Goal: Task Accomplishment & Management: Complete application form

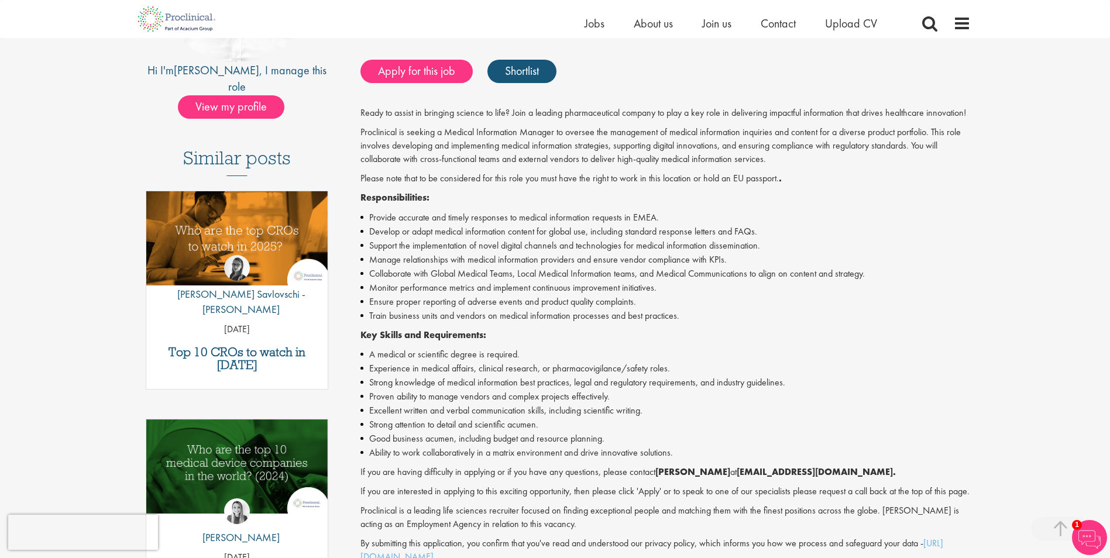
scroll to position [293, 0]
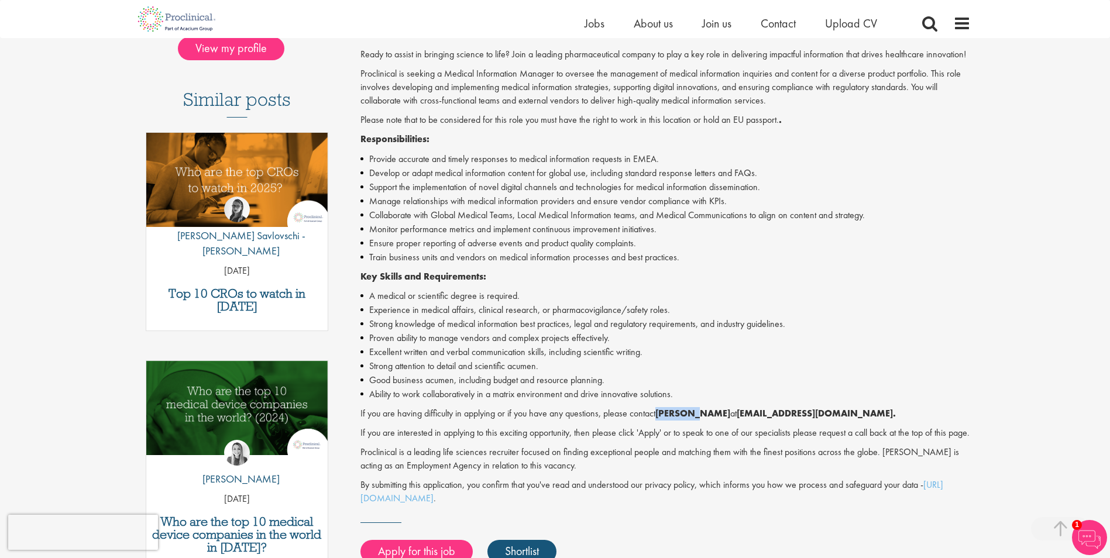
drag, startPoint x: 657, startPoint y: 416, endPoint x: 696, endPoint y: 414, distance: 38.6
click at [696, 414] on p "If you are having difficulty in applying or if you have any questions, please c…" at bounding box center [665, 413] width 610 height 13
copy strong "Josh Bye"
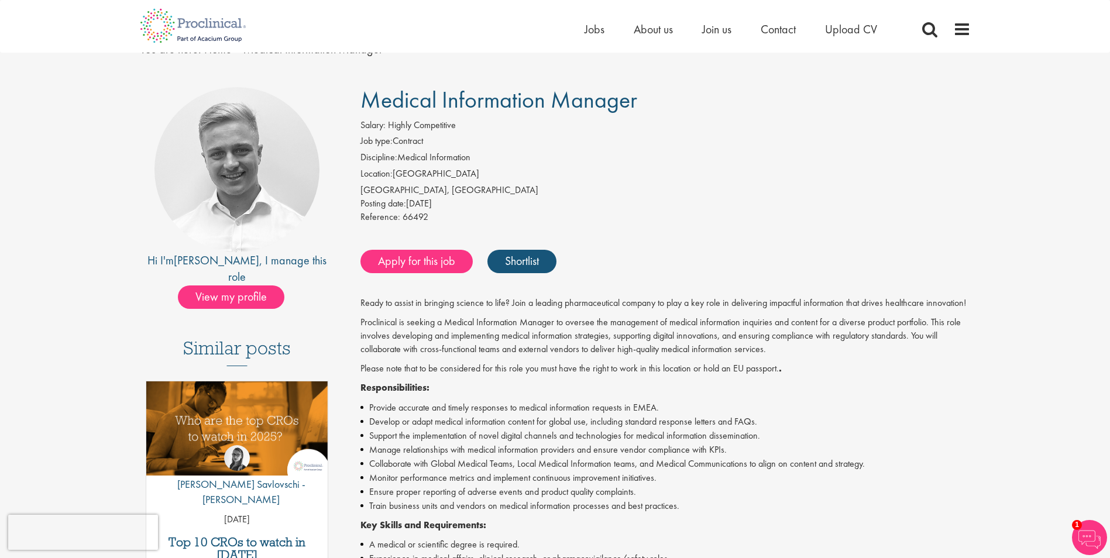
scroll to position [0, 0]
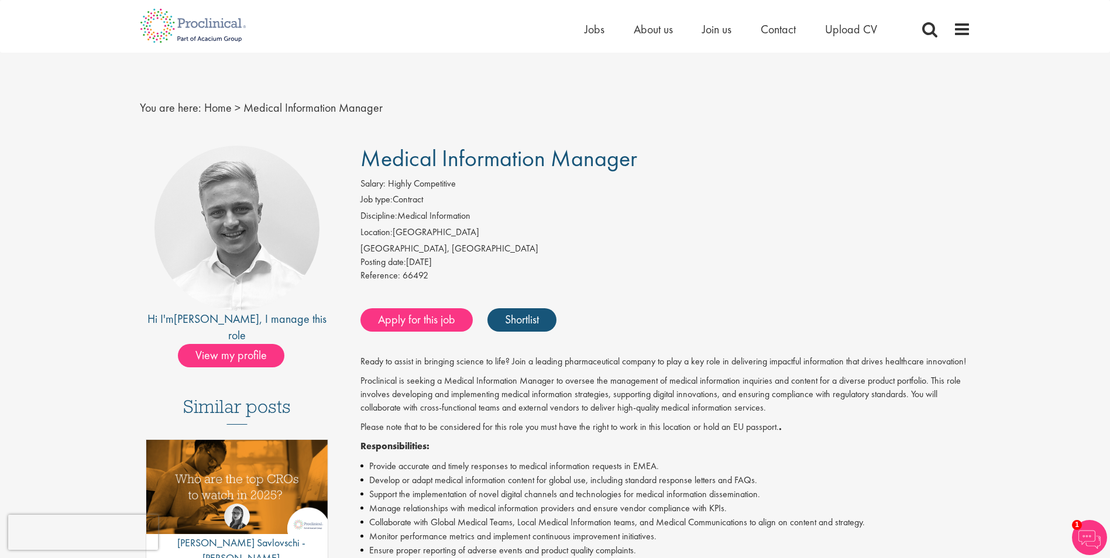
drag, startPoint x: 361, startPoint y: 159, endPoint x: 640, endPoint y: 159, distance: 279.1
click at [640, 159] on h1 "Medical Information Manager" at bounding box center [665, 159] width 610 height 26
copy span "Medical Information Manager"
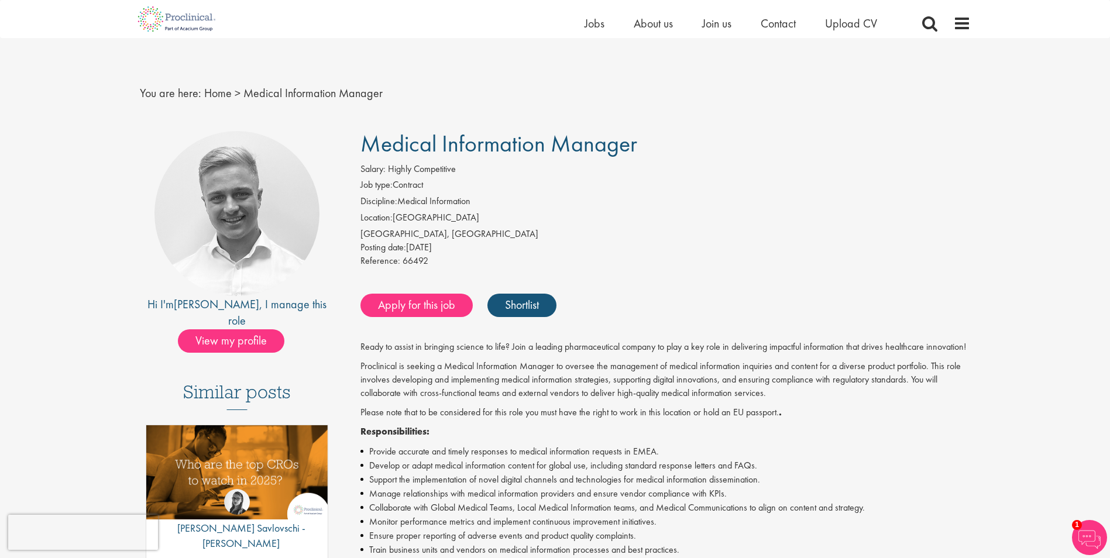
scroll to position [234, 0]
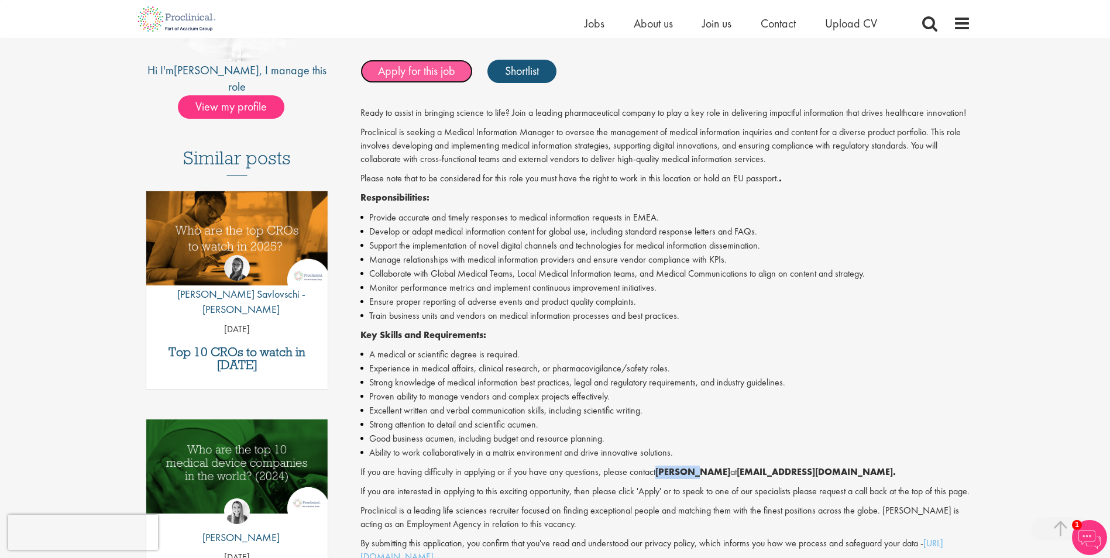
drag, startPoint x: 423, startPoint y: 64, endPoint x: 426, endPoint y: 77, distance: 13.2
click at [423, 64] on link "Apply for this job" at bounding box center [416, 71] width 112 height 23
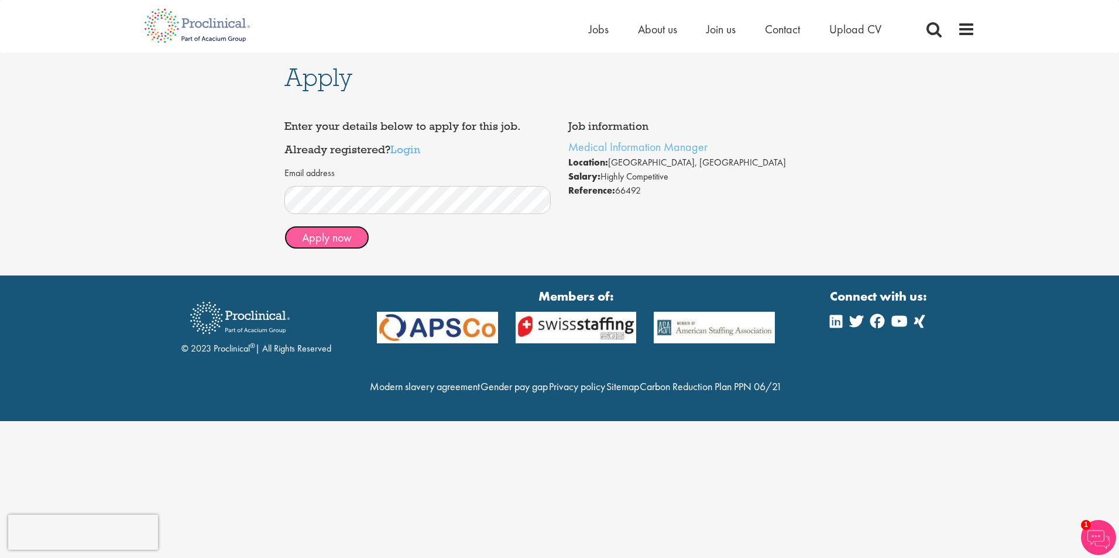
click at [313, 243] on button "Apply now" at bounding box center [326, 237] width 85 height 23
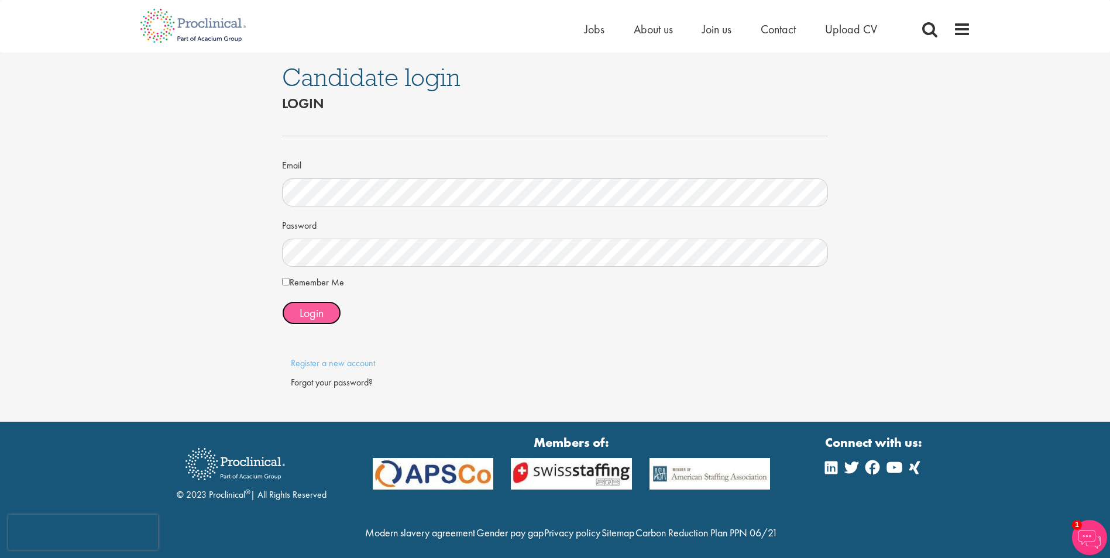
click at [314, 313] on span "Login" at bounding box center [312, 312] width 24 height 15
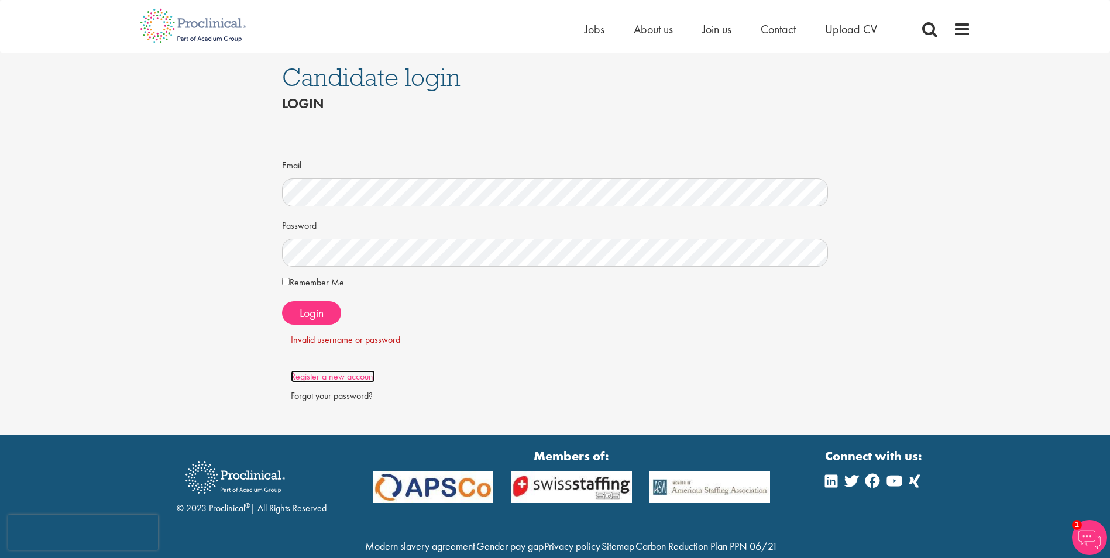
click at [366, 379] on link "Register a new account" at bounding box center [333, 376] width 84 height 12
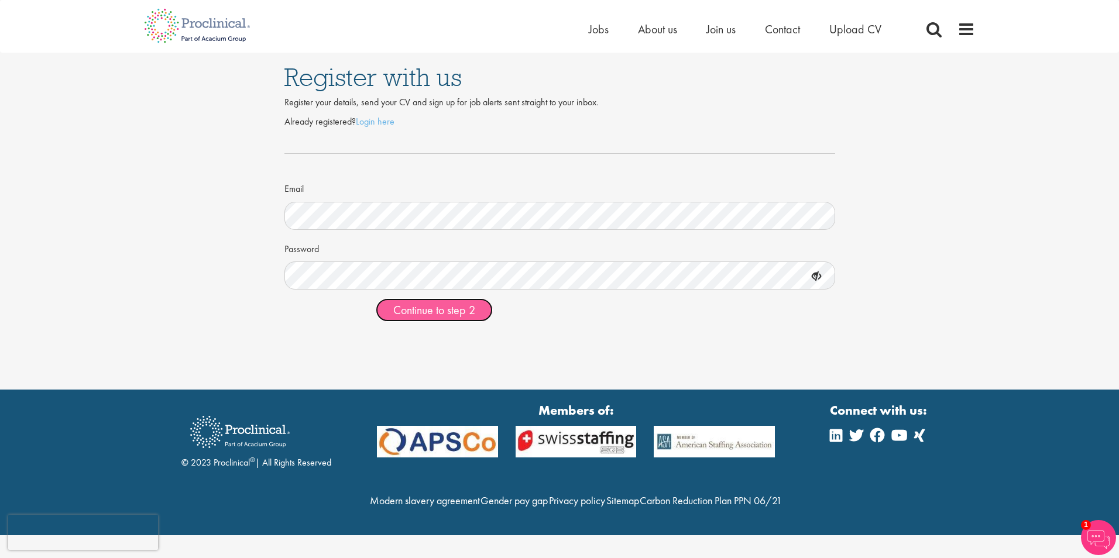
click at [461, 311] on span "Continue to step 2" at bounding box center [434, 310] width 82 height 15
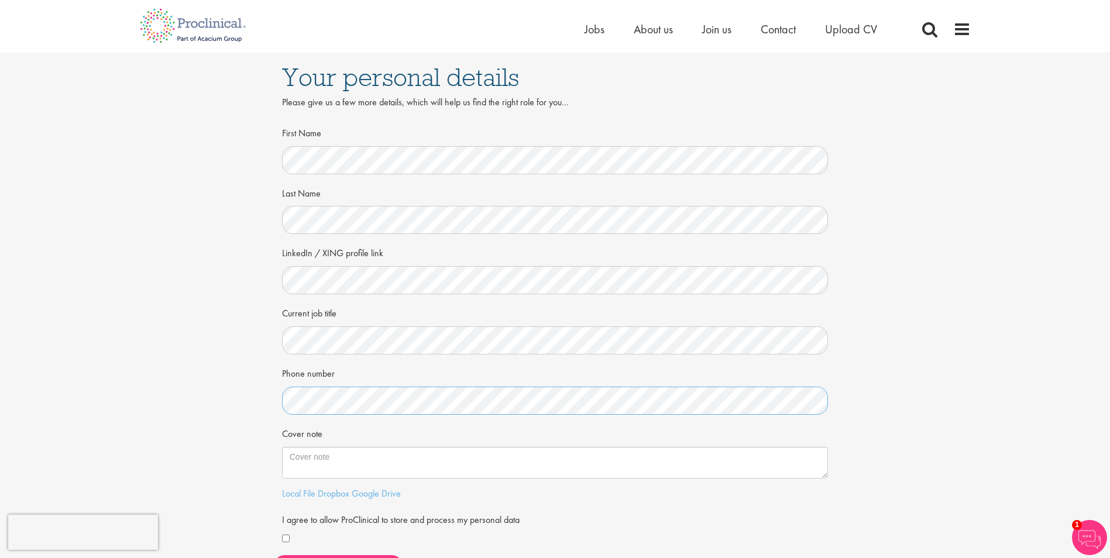
scroll to position [117, 0]
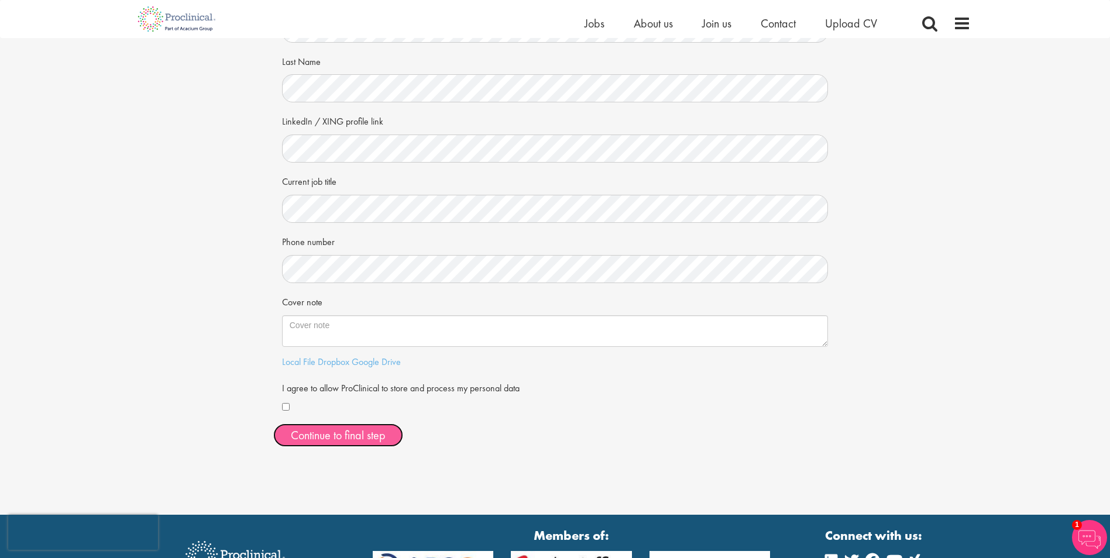
click at [322, 434] on button "Continue to final step" at bounding box center [338, 435] width 130 height 23
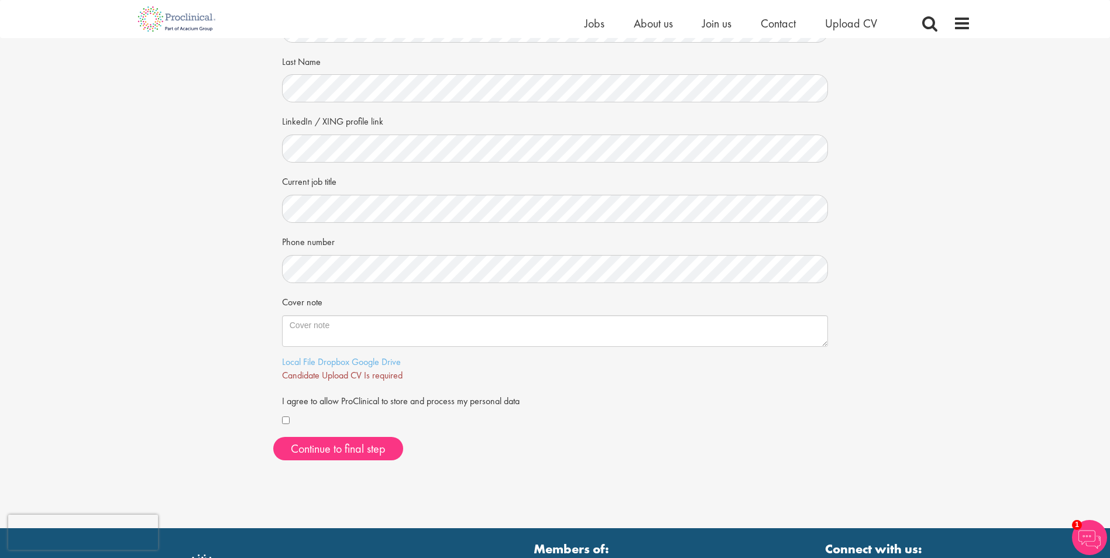
click at [395, 376] on span "Candidate Upload CV Is required" at bounding box center [342, 375] width 121 height 12
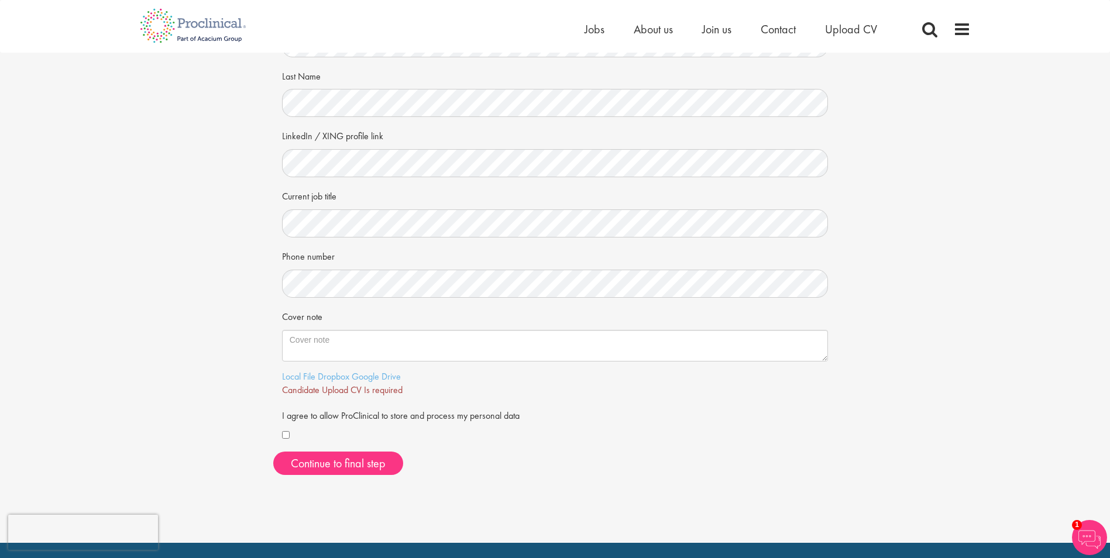
scroll to position [176, 0]
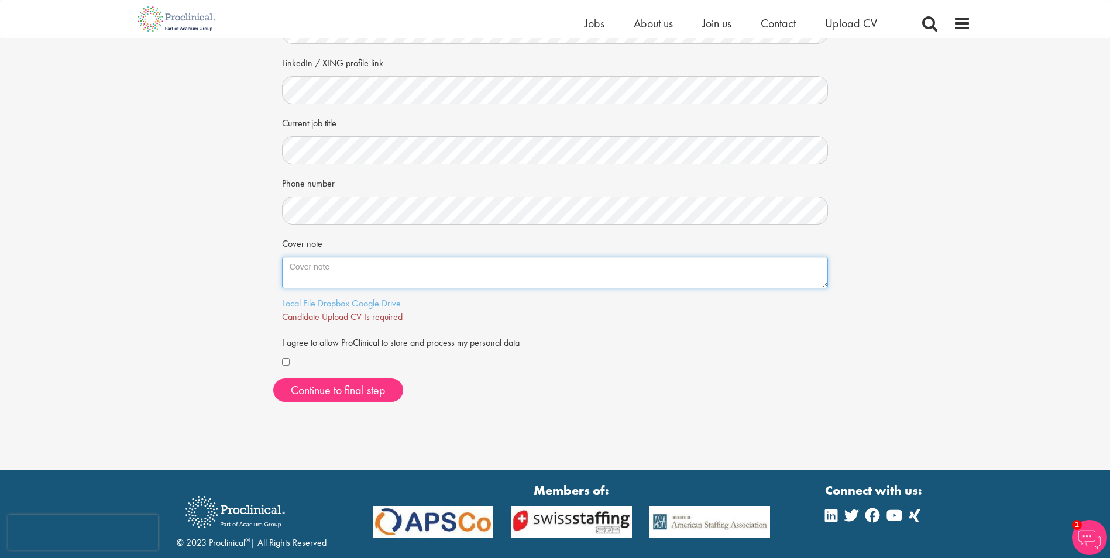
click at [321, 270] on textarea "Cover note" at bounding box center [555, 273] width 547 height 32
click at [299, 301] on link "Local File" at bounding box center [298, 303] width 33 height 12
click at [301, 304] on link "Local File" at bounding box center [298, 303] width 33 height 12
click at [410, 317] on link "Here" at bounding box center [409, 317] width 19 height 12
click at [355, 392] on span "Continue to final step" at bounding box center [338, 390] width 95 height 15
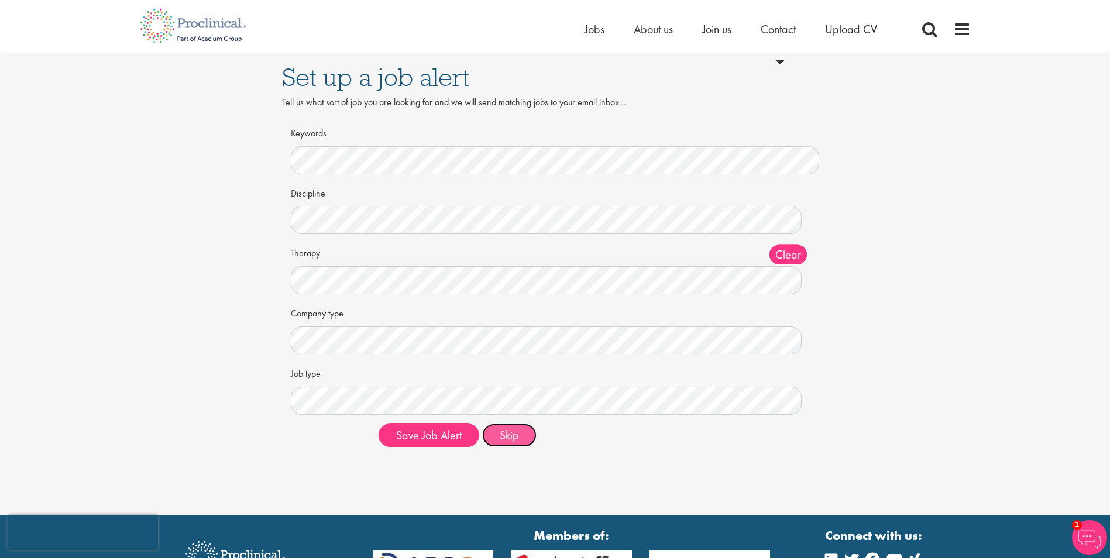
click at [503, 439] on button "Skip" at bounding box center [509, 435] width 54 height 23
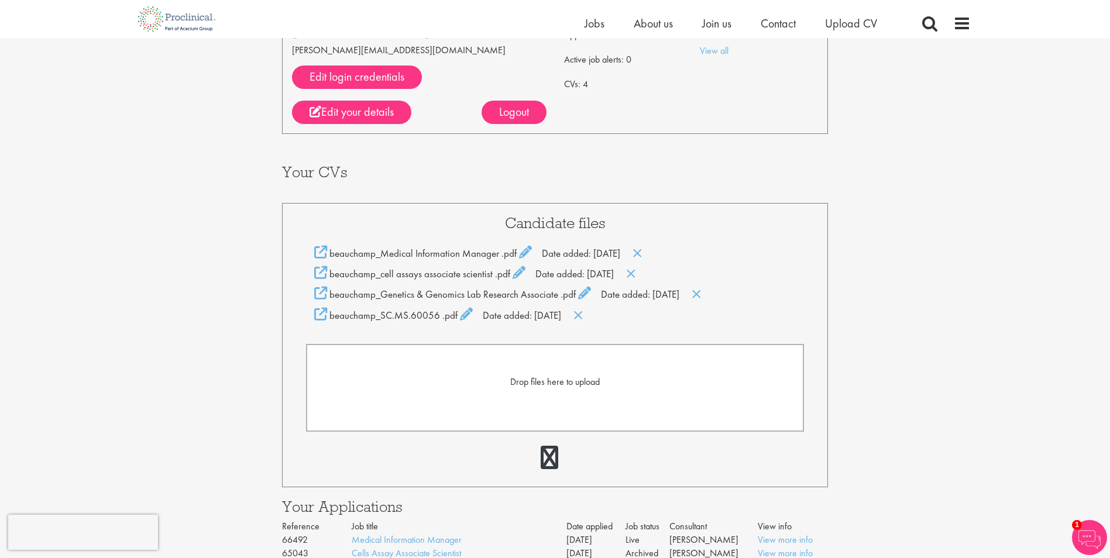
scroll to position [373, 0]
